Goal: Information Seeking & Learning: Learn about a topic

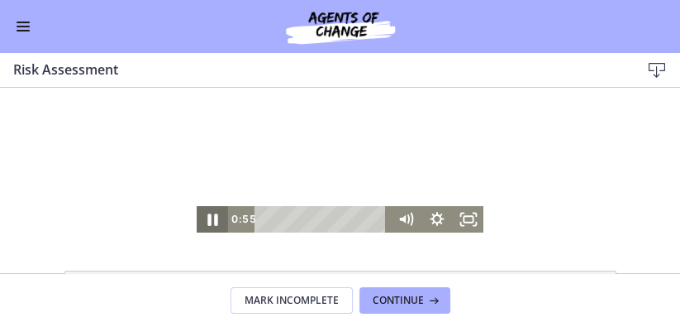
click at [219, 219] on icon "Pause" at bounding box center [212, 218] width 38 height 31
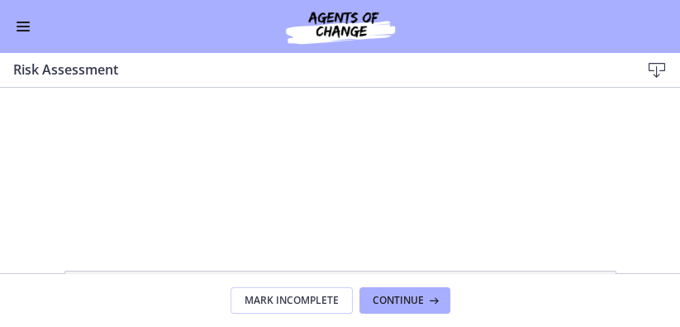
click at [28, 46] on div "Go to Dashboard" at bounding box center [340, 26] width 680 height 53
click at [17, 27] on button "Enable menu" at bounding box center [23, 27] width 20 height 20
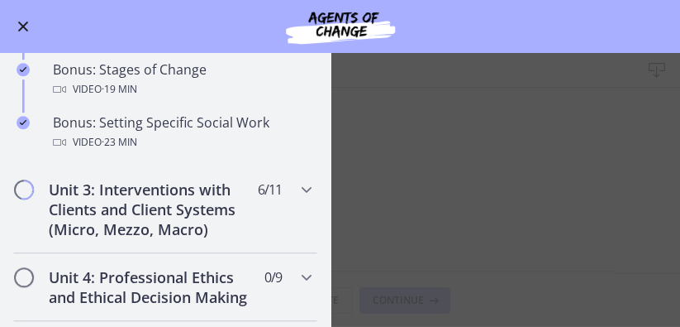
scroll to position [1402, 0]
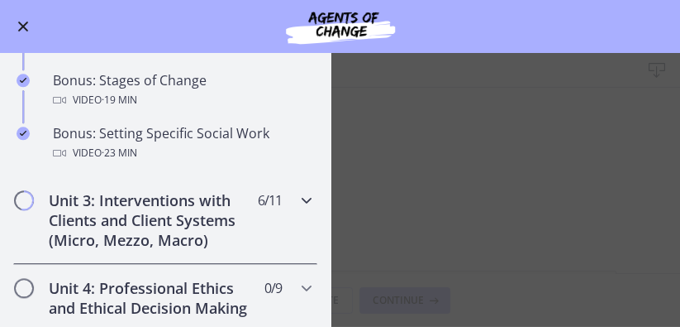
click at [170, 204] on h2 "Unit 3: Interventions with Clients and Client Systems (Micro, Mezzo, Macro)" at bounding box center [150, 220] width 202 height 60
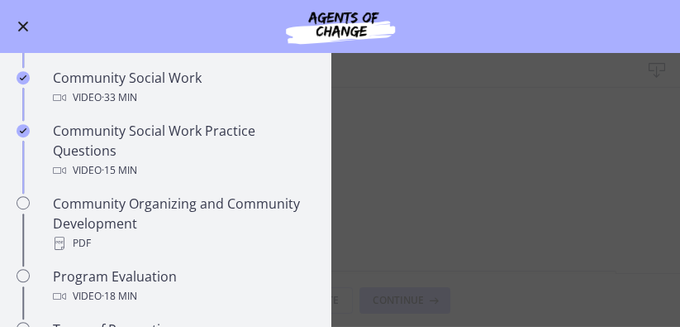
scroll to position [820, 0]
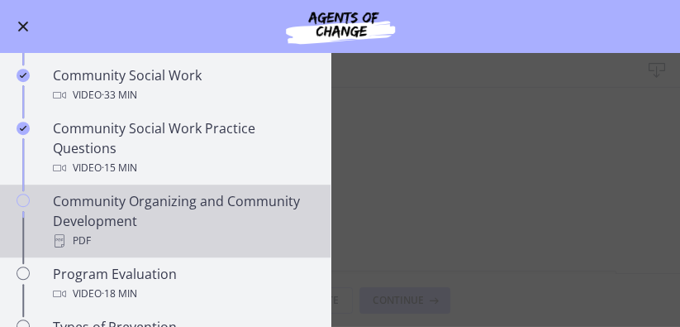
click at [174, 206] on div "Community Organizing and Community Development PDF" at bounding box center [182, 221] width 258 height 60
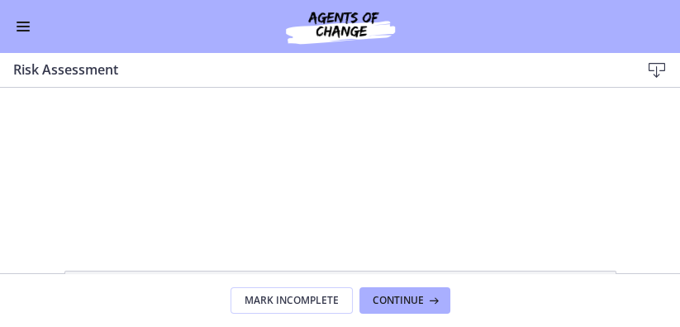
click at [21, 27] on button "Enable menu" at bounding box center [23, 27] width 20 height 20
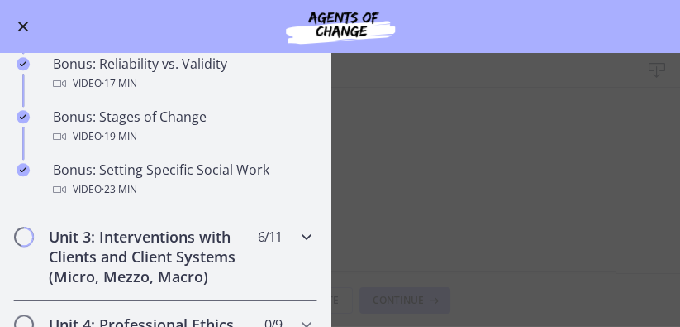
click at [112, 233] on h2 "Unit 3: Interventions with Clients and Client Systems (Micro, Mezzo, Macro)" at bounding box center [150, 256] width 202 height 60
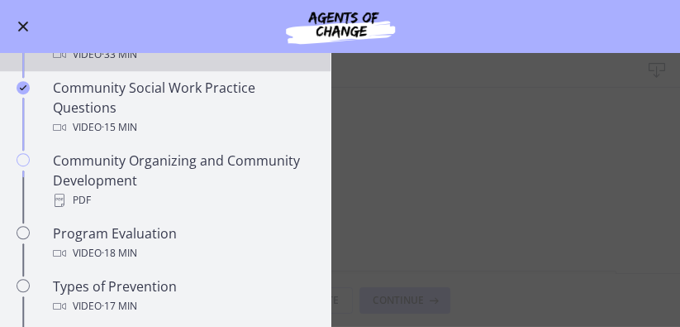
scroll to position [861, 0]
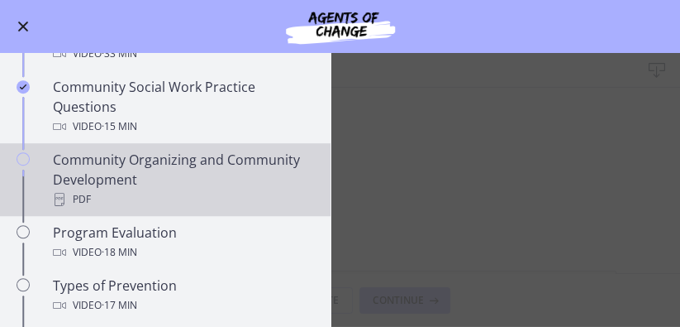
click at [208, 169] on div "Community Organizing and Community Development PDF" at bounding box center [182, 180] width 258 height 60
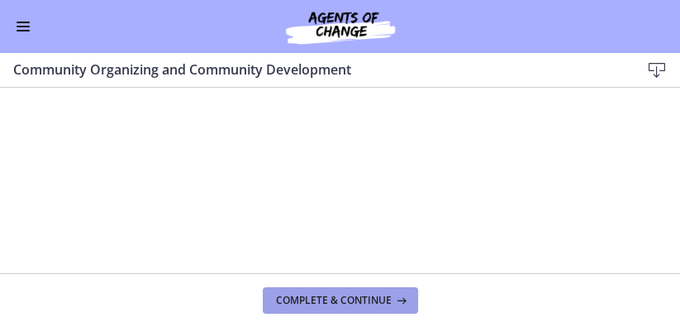
click at [388, 293] on span "Complete & continue" at bounding box center [334, 299] width 116 height 13
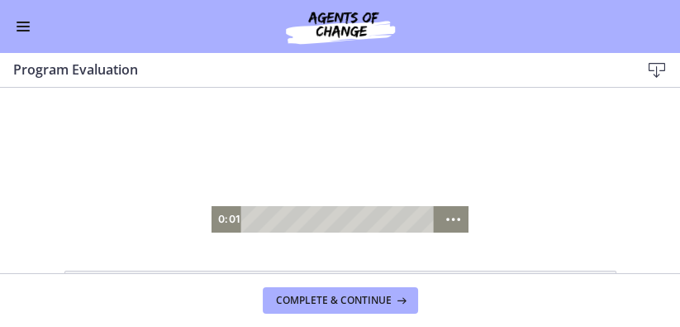
click at [332, 137] on div at bounding box center [340, 160] width 257 height 145
